Goal: Find specific page/section: Find specific page/section

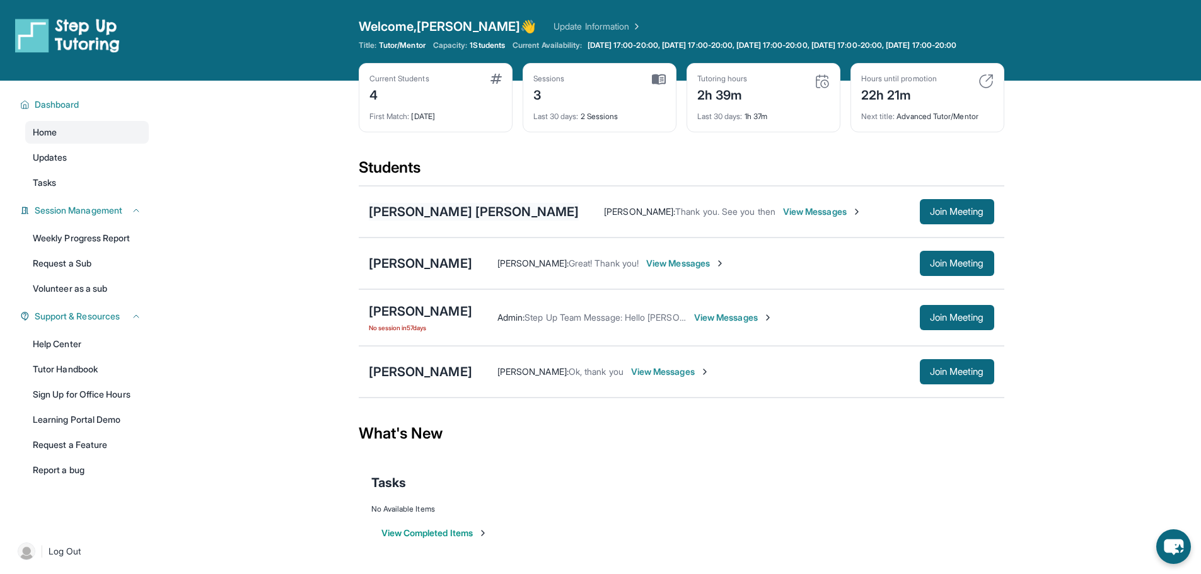
click at [395, 221] on div "[PERSON_NAME] [PERSON_NAME]" at bounding box center [474, 212] width 211 height 18
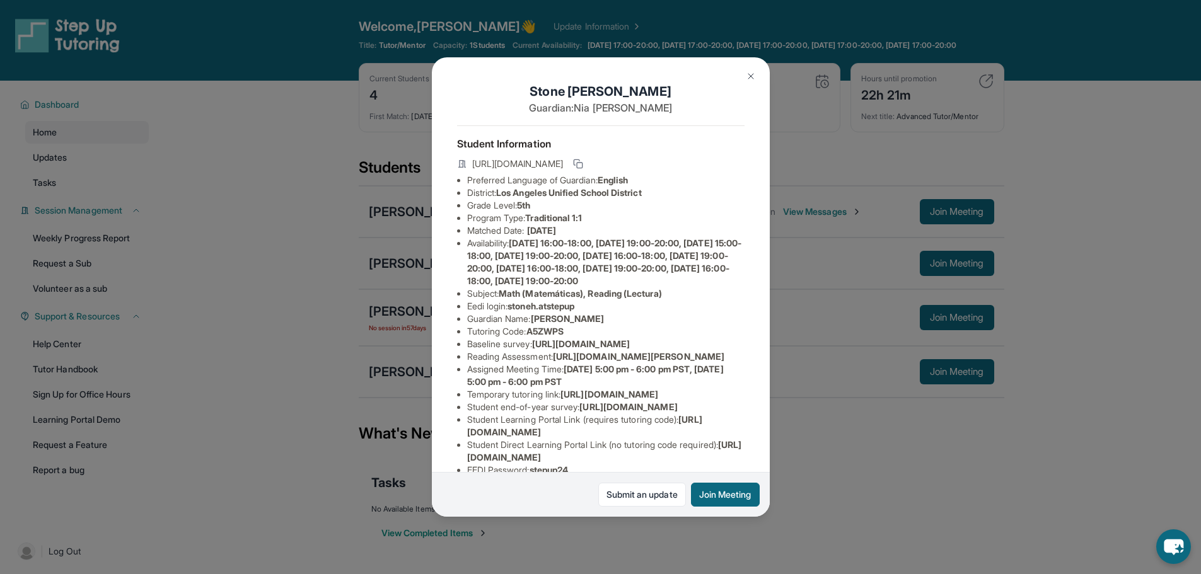
click at [388, 229] on div "[PERSON_NAME] [PERSON_NAME] Guardian: [PERSON_NAME] Student Information [URL][D…" at bounding box center [600, 287] width 1201 height 574
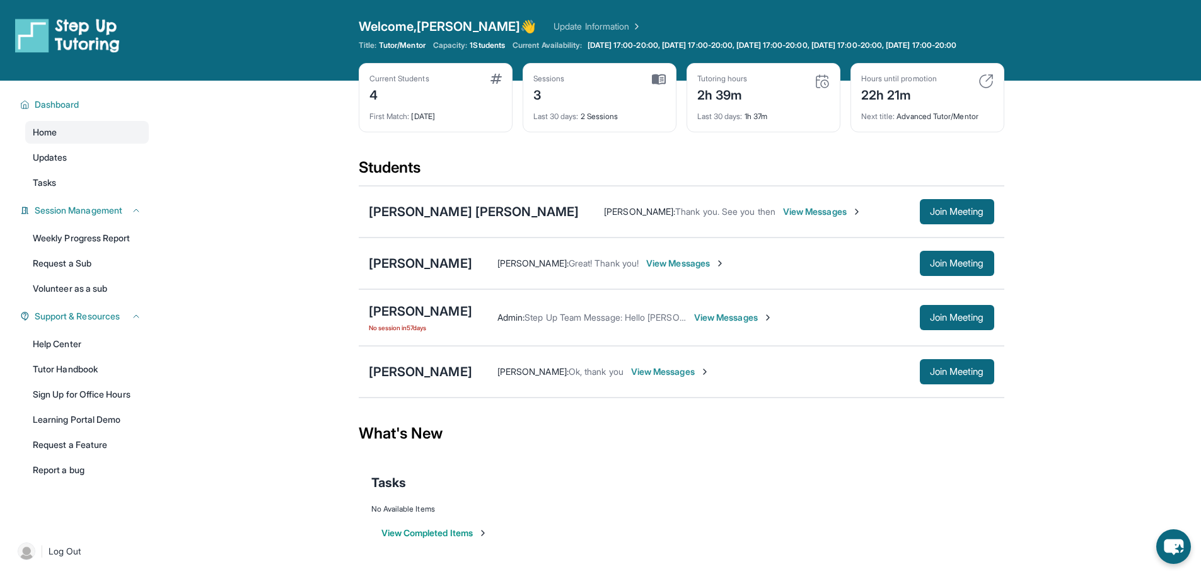
click at [903, 218] on div "[PERSON_NAME] : Thank you. See you then View Messages" at bounding box center [749, 212] width 341 height 13
click at [920, 215] on button "Join Meeting" at bounding box center [957, 211] width 74 height 25
click at [410, 221] on div "[PERSON_NAME] [PERSON_NAME]" at bounding box center [474, 212] width 211 height 18
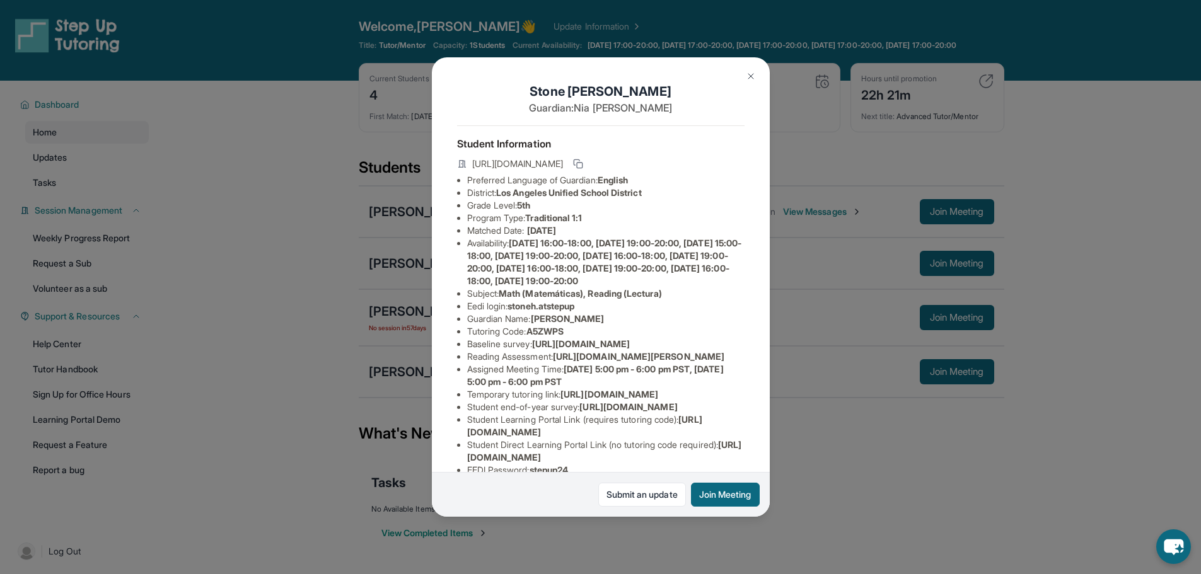
click at [752, 84] on button at bounding box center [750, 76] width 25 height 25
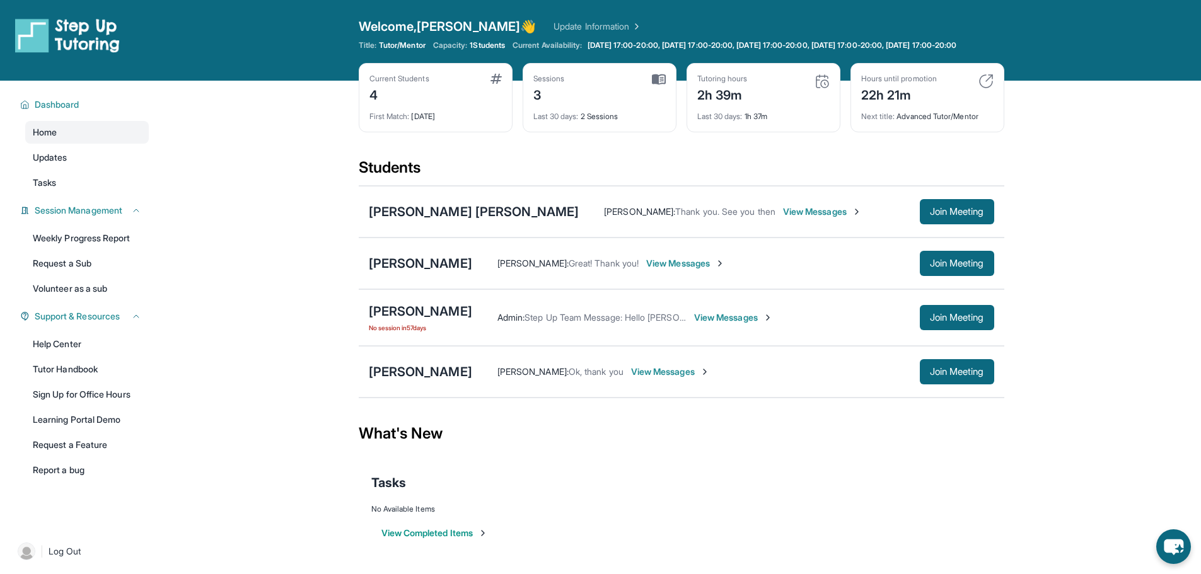
click at [783, 218] on span "View Messages" at bounding box center [822, 212] width 79 height 13
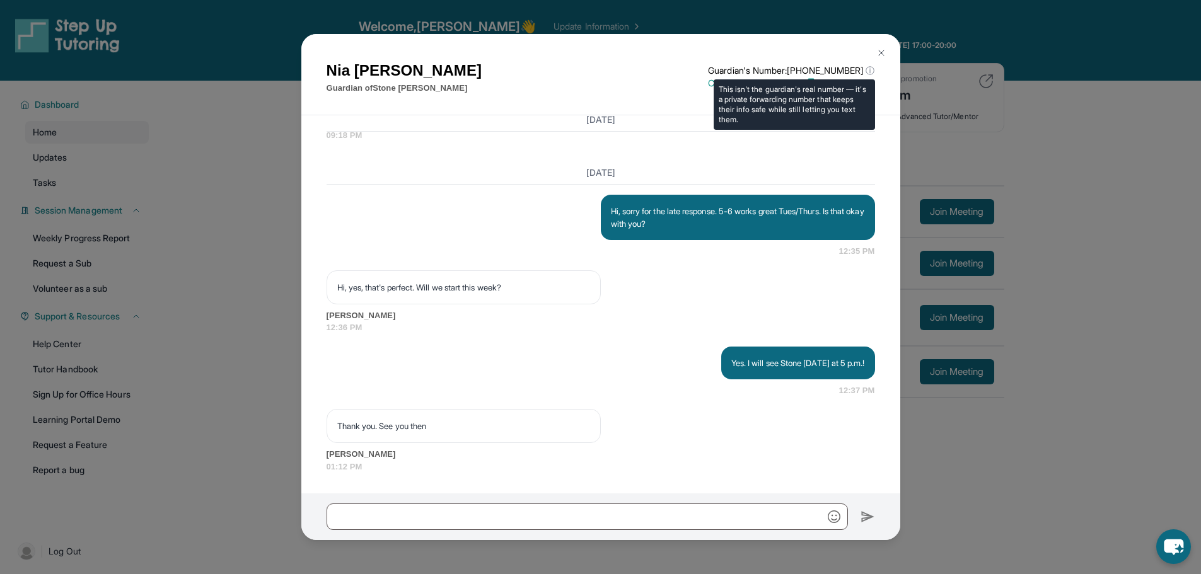
scroll to position [1223, 0]
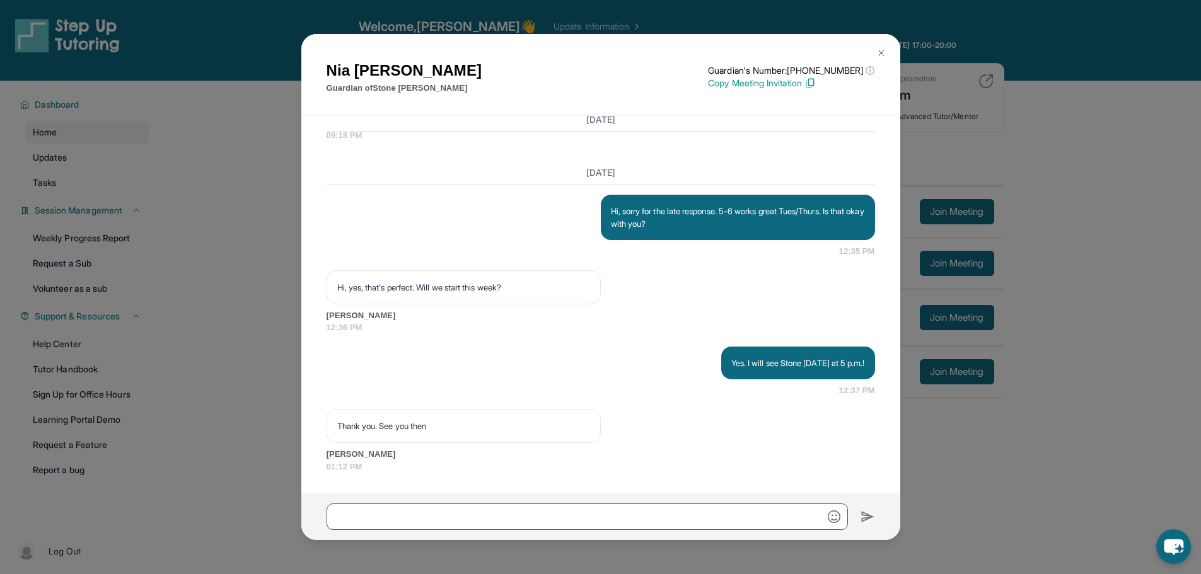
click at [890, 50] on button at bounding box center [881, 52] width 25 height 25
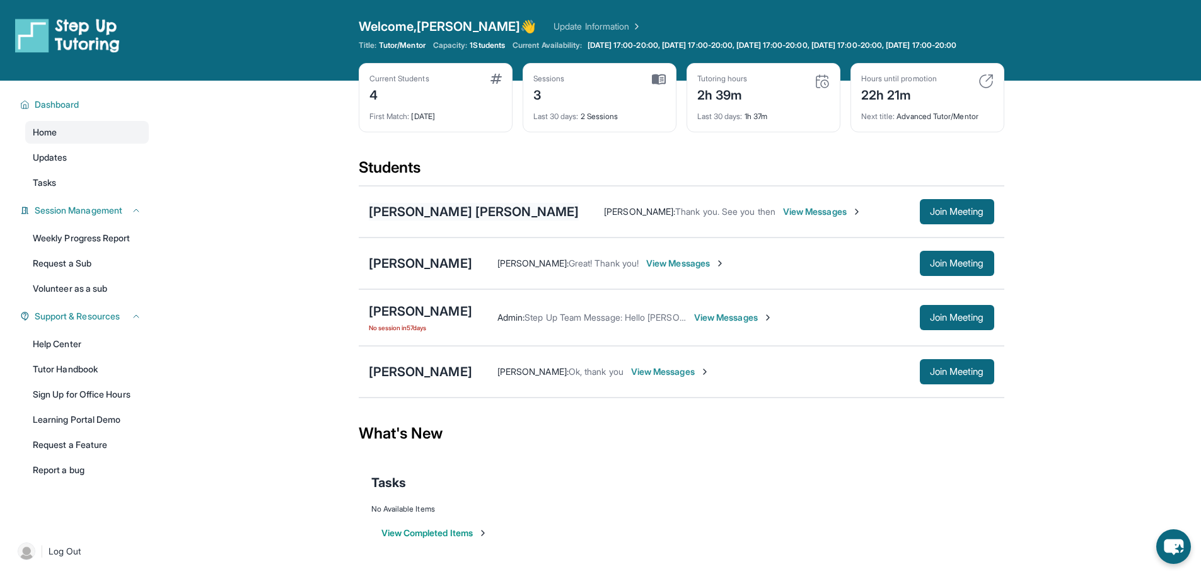
click at [430, 215] on div "[PERSON_NAME] [PERSON_NAME]" at bounding box center [474, 212] width 211 height 18
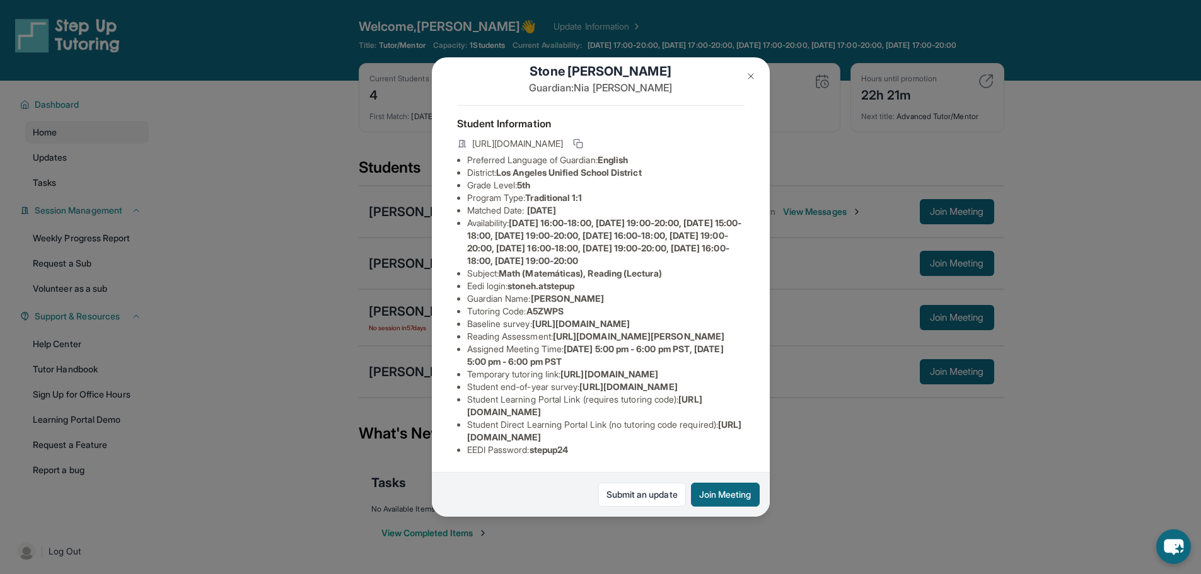
scroll to position [126, 0]
drag, startPoint x: 630, startPoint y: 263, endPoint x: 462, endPoint y: 254, distance: 168.6
click at [462, 254] on ul "Preferred Language of Guardian: English District: [GEOGRAPHIC_DATA] Unified Sch…" at bounding box center [601, 305] width 288 height 303
drag, startPoint x: 548, startPoint y: 298, endPoint x: 569, endPoint y: 294, distance: 21.2
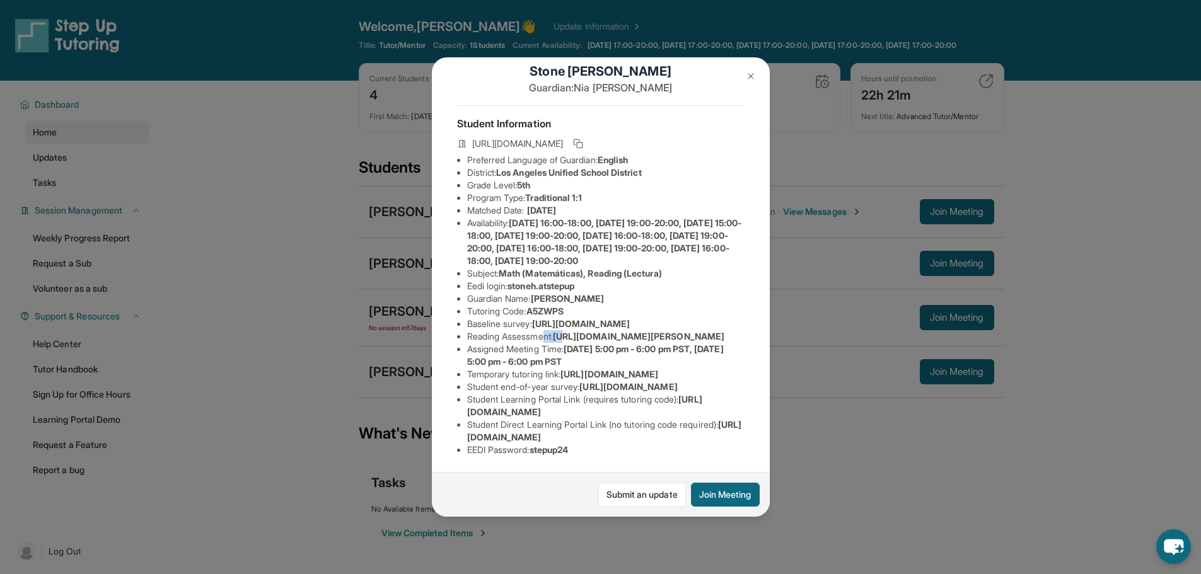
click at [569, 330] on li "Reading Assessment : [URL][DOMAIN_NAME][PERSON_NAME]" at bounding box center [605, 336] width 277 height 13
click at [569, 331] on span "[URL][DOMAIN_NAME][PERSON_NAME]" at bounding box center [639, 336] width 172 height 11
drag, startPoint x: 561, startPoint y: 291, endPoint x: 509, endPoint y: 303, distance: 53.1
click at [509, 330] on li "Reading Assessment : [URL][DOMAIN_NAME][PERSON_NAME]" at bounding box center [605, 336] width 277 height 13
copy span "[URL][DOMAIN_NAME]"
